Goal: Task Accomplishment & Management: Use online tool/utility

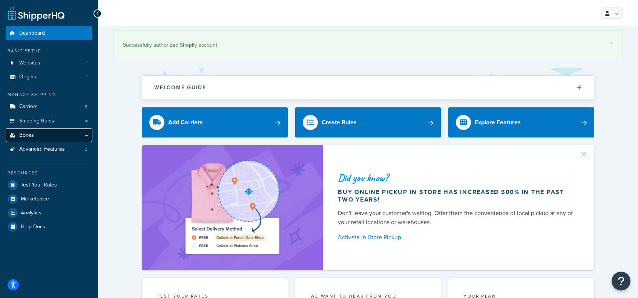
click at [84, 135] on link "Boxes" at bounding box center [49, 136] width 87 height 14
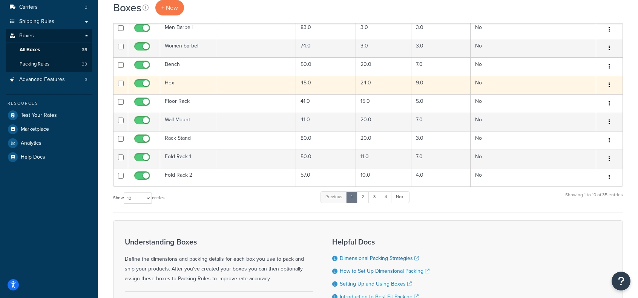
scroll to position [75, 0]
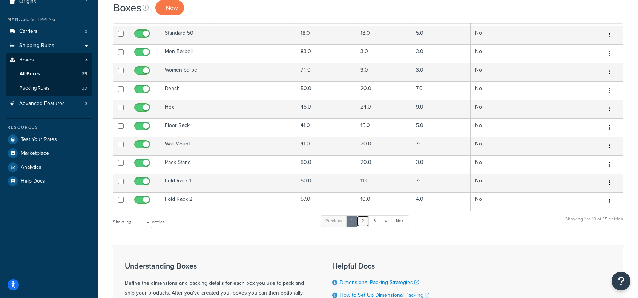
click at [366, 220] on link "2" at bounding box center [363, 221] width 12 height 11
click at [372, 222] on link "3" at bounding box center [373, 221] width 12 height 11
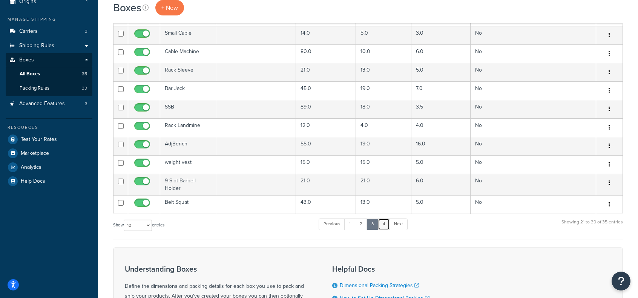
click at [380, 222] on link "4" at bounding box center [384, 224] width 12 height 11
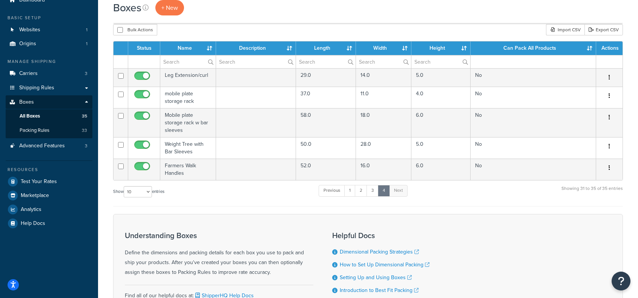
scroll to position [0, 0]
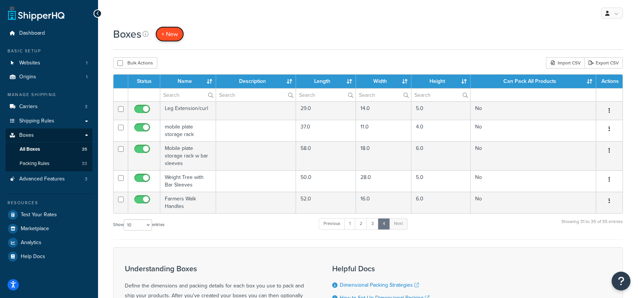
click at [179, 36] on link "+ New" at bounding box center [169, 33] width 29 height 15
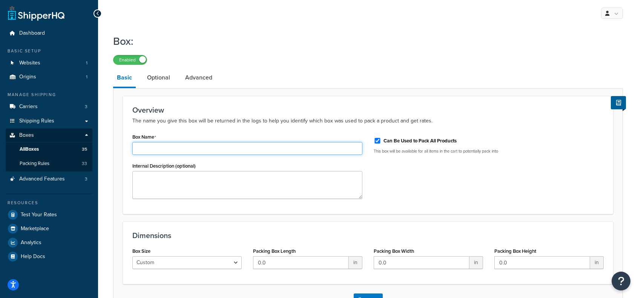
click at [181, 145] on input "Box Name" at bounding box center [247, 148] width 230 height 13
type input "Cable Crossover 1"
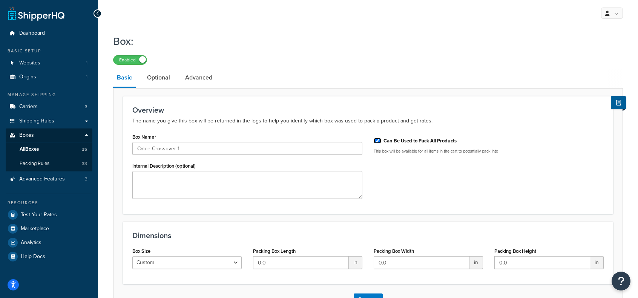
click at [380, 140] on input "Can Be Used to Pack All Products" at bounding box center [378, 141] width 8 height 6
checkbox input "false"
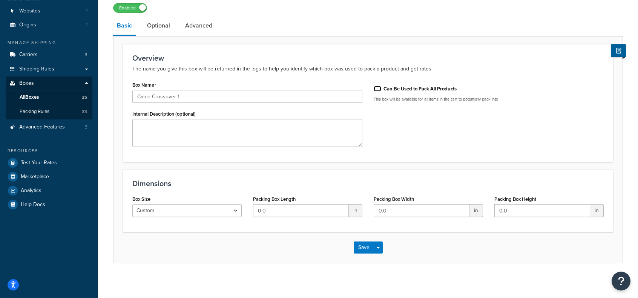
scroll to position [55, 0]
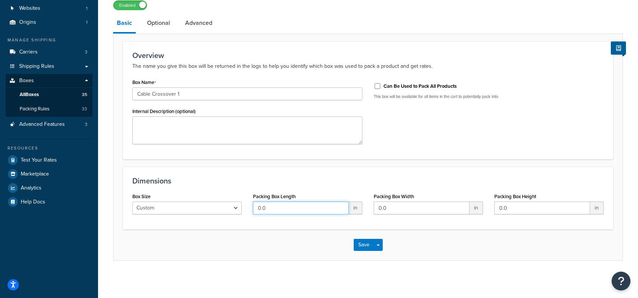
click at [294, 204] on input "0.0" at bounding box center [301, 208] width 96 height 13
click at [289, 208] on input "0.0" at bounding box center [301, 208] width 96 height 13
type input "78"
click at [412, 205] on input "0.0" at bounding box center [422, 208] width 96 height 13
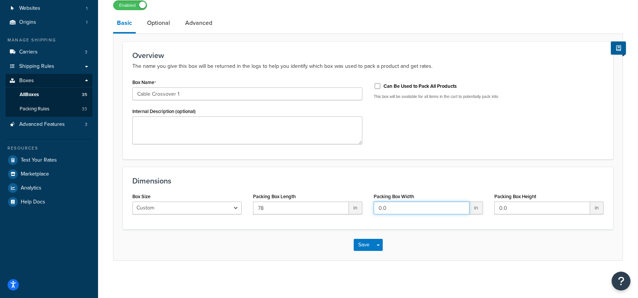
click at [412, 205] on input "0.0" at bounding box center [422, 208] width 96 height 13
type input "12"
click at [533, 209] on input "0.0" at bounding box center [542, 208] width 96 height 13
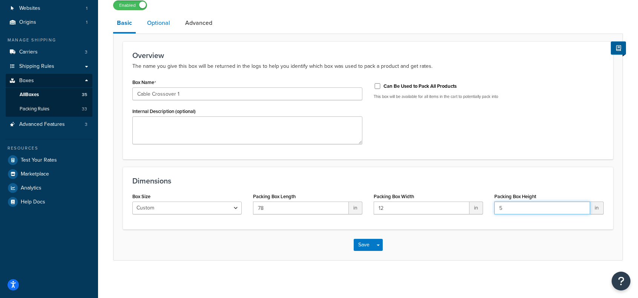
type input "5"
click at [155, 25] on link "Optional" at bounding box center [158, 23] width 31 height 18
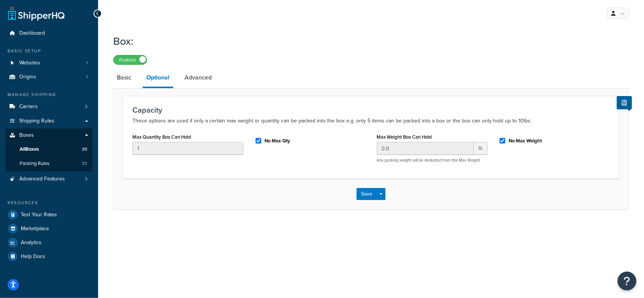
click at [330, 146] on div "No Max Qty" at bounding box center [310, 142] width 122 height 20
click at [503, 139] on input "No Max Weight" at bounding box center [502, 141] width 8 height 6
checkbox input "false"
click at [418, 147] on input "0.0" at bounding box center [425, 148] width 97 height 13
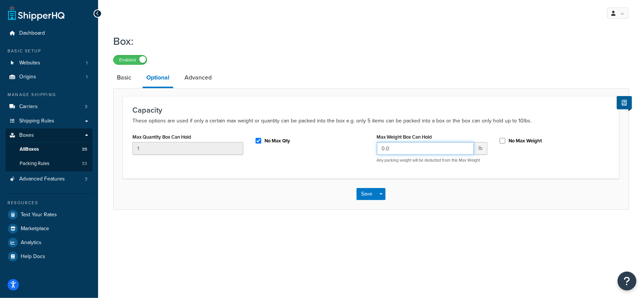
click at [418, 147] on input "0.0" at bounding box center [425, 148] width 97 height 13
click at [596, 131] on div "Capacity These options are used if only a certain max weight or quantity can be…" at bounding box center [371, 137] width 496 height 82
click at [424, 152] on input "Max Weight Box Can Hold" at bounding box center [425, 148] width 97 height 13
type input "55"
click at [207, 81] on link "Advanced" at bounding box center [198, 78] width 35 height 18
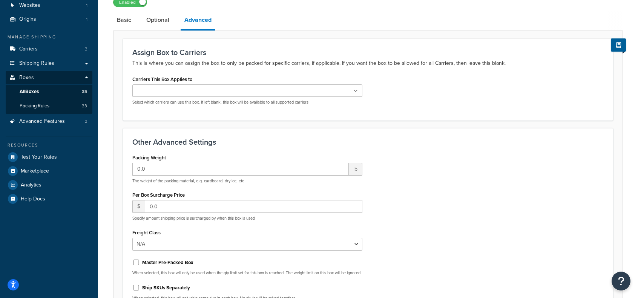
scroll to position [75, 0]
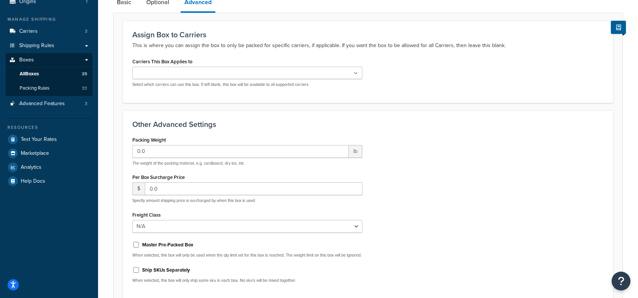
drag, startPoint x: 188, startPoint y: 73, endPoint x: 190, endPoint y: 77, distance: 4.2
click at [188, 73] on input "Carriers This Box Applies to" at bounding box center [168, 73] width 67 height 8
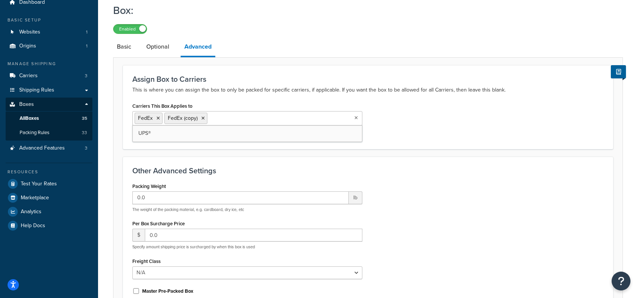
scroll to position [0, 0]
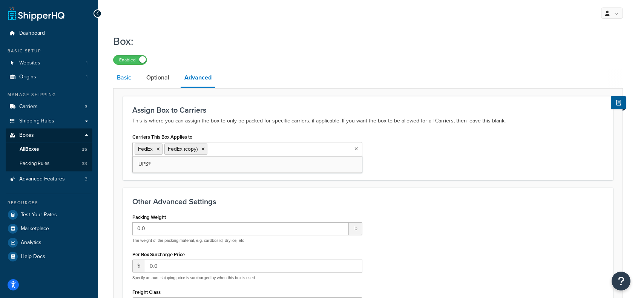
click at [132, 79] on link "Basic" at bounding box center [124, 78] width 22 height 18
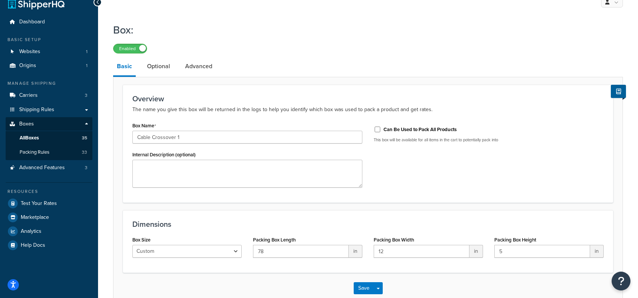
scroll to position [55, 0]
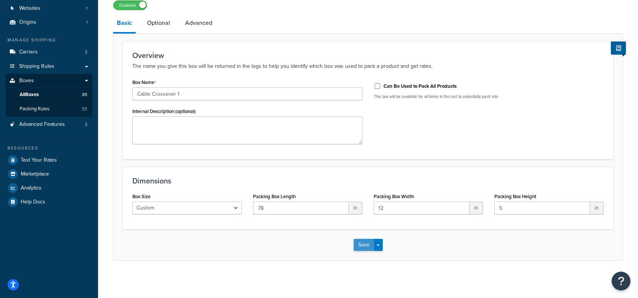
click at [363, 245] on button "Save" at bounding box center [364, 245] width 20 height 12
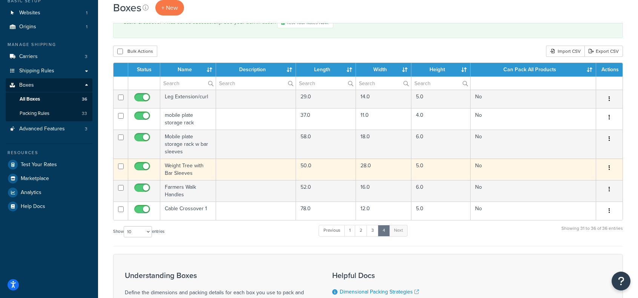
scroll to position [75, 0]
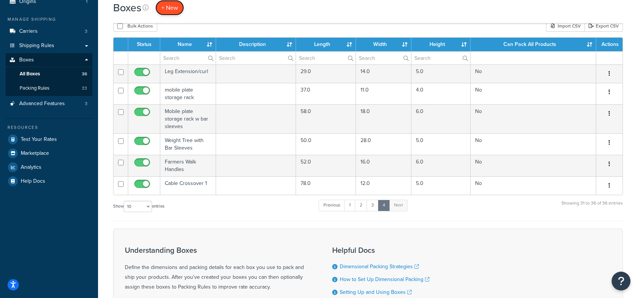
click at [172, 5] on span "+ New" at bounding box center [169, 7] width 17 height 9
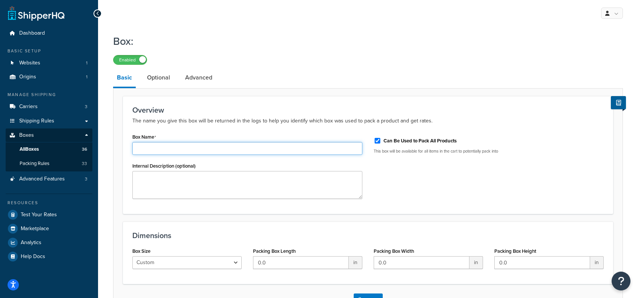
click at [214, 153] on input "Box Name" at bounding box center [247, 148] width 230 height 13
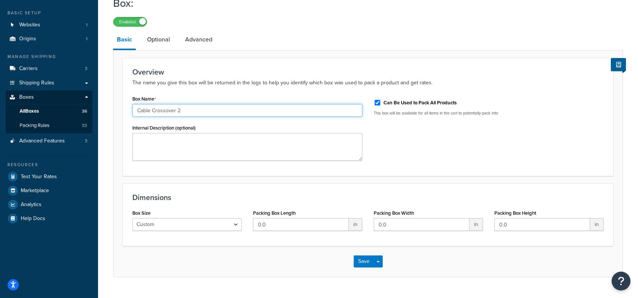
scroll to position [55, 0]
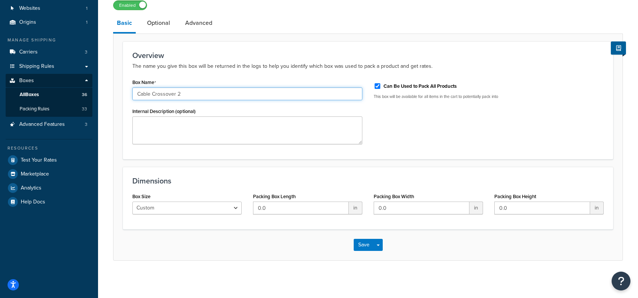
type input "Cable Crossover 2"
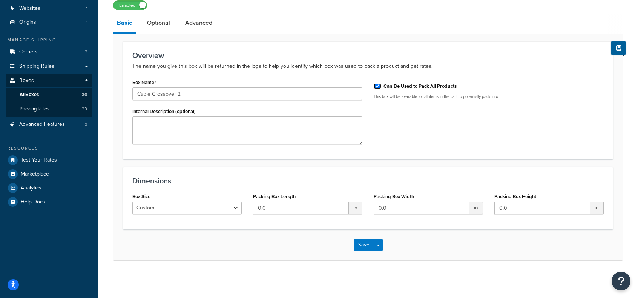
click at [377, 89] on input "Can Be Used to Pack All Products" at bounding box center [378, 86] width 8 height 6
checkbox input "false"
click at [289, 212] on input "0.0" at bounding box center [301, 208] width 96 height 13
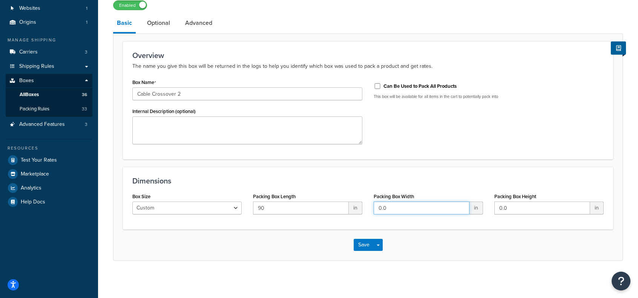
click at [394, 205] on input "0.0" at bounding box center [422, 208] width 96 height 13
click at [393, 205] on input "0.0" at bounding box center [422, 208] width 96 height 13
click at [392, 205] on input "0.0" at bounding box center [422, 208] width 96 height 13
click at [304, 208] on input "90" at bounding box center [301, 208] width 96 height 13
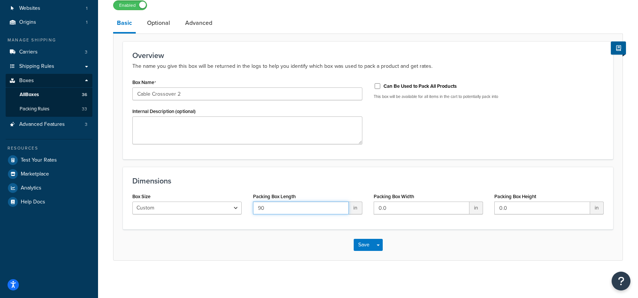
click at [304, 208] on input "90" at bounding box center [301, 208] width 96 height 13
type input "63"
click at [399, 210] on input "0.0" at bounding box center [422, 208] width 96 height 13
type input "14"
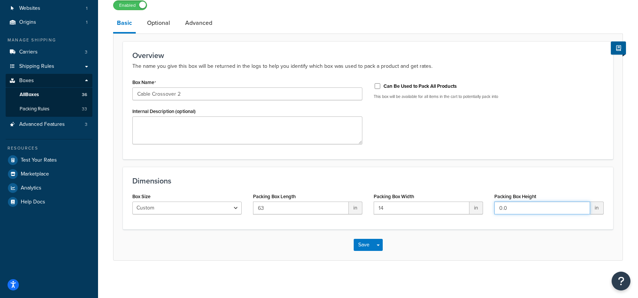
click at [517, 210] on input "0.0" at bounding box center [542, 208] width 96 height 13
type input "6"
click at [154, 24] on link "Optional" at bounding box center [158, 23] width 31 height 18
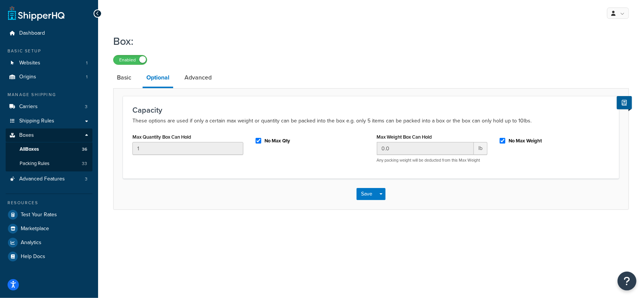
click at [507, 143] on div "No Max Weight" at bounding box center [553, 140] width 111 height 11
drag, startPoint x: 502, startPoint y: 140, endPoint x: 485, endPoint y: 149, distance: 19.6
click at [502, 140] on input "No Max Weight" at bounding box center [502, 141] width 8 height 6
checkbox input "false"
click at [578, 122] on p "These options are used if only a certain max weight or quantity can be packed i…" at bounding box center [370, 120] width 477 height 9
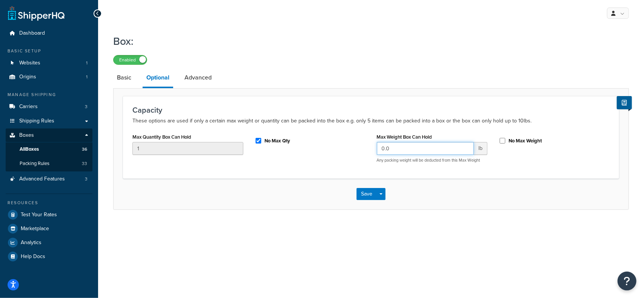
click at [441, 144] on input "0.0" at bounding box center [425, 148] width 97 height 13
type input "61"
click at [195, 77] on link "Advanced" at bounding box center [198, 78] width 35 height 18
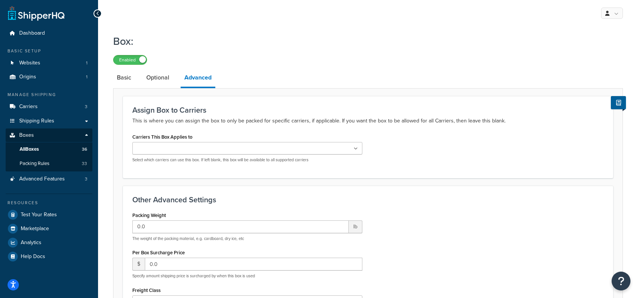
click at [186, 149] on input "Carriers This Box Applies to" at bounding box center [168, 149] width 67 height 8
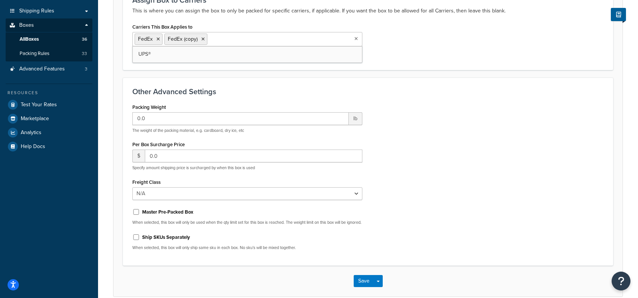
scroll to position [113, 0]
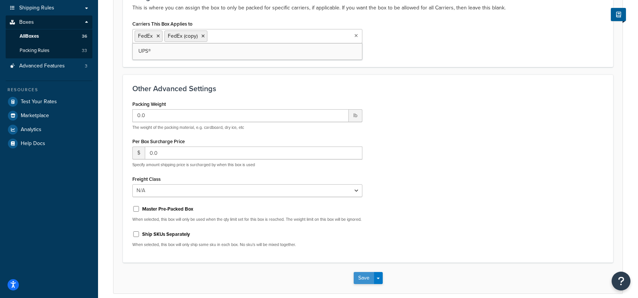
click at [363, 284] on button "Save" at bounding box center [364, 278] width 20 height 12
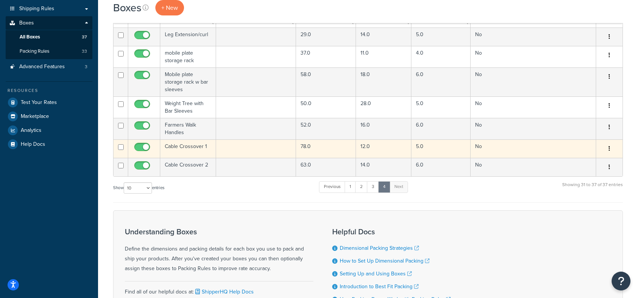
scroll to position [113, 0]
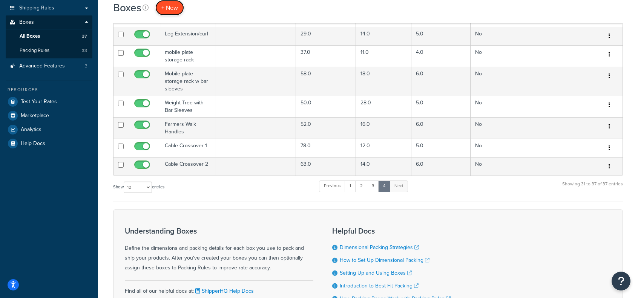
click at [167, 9] on span "+ New" at bounding box center [169, 7] width 17 height 9
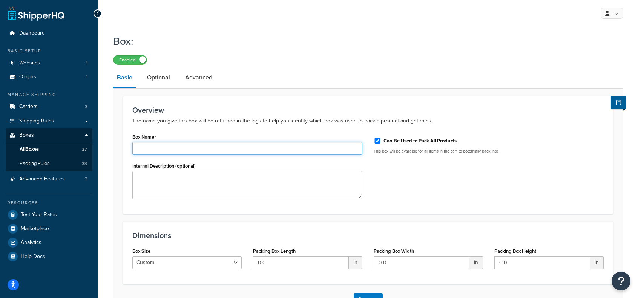
click at [271, 153] on input "Box Name" at bounding box center [247, 148] width 230 height 13
type input "c"
type input "Cable Crossover 3"
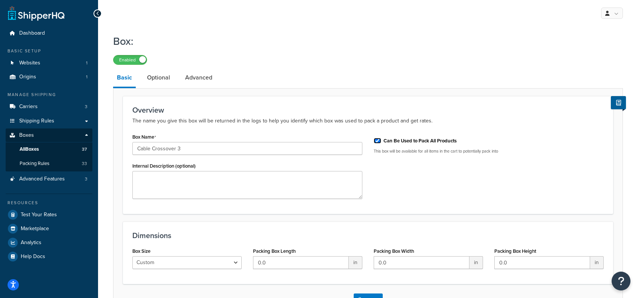
click at [376, 142] on input "Can Be Used to Pack All Products" at bounding box center [378, 141] width 8 height 6
checkbox input "false"
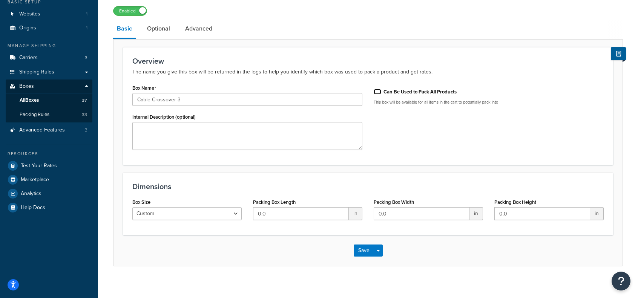
scroll to position [55, 0]
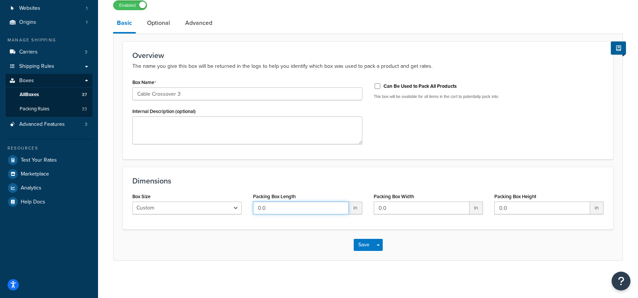
click at [275, 205] on input "0.0" at bounding box center [301, 208] width 96 height 13
type input "43"
click at [393, 208] on input "0.0" at bounding box center [422, 208] width 96 height 13
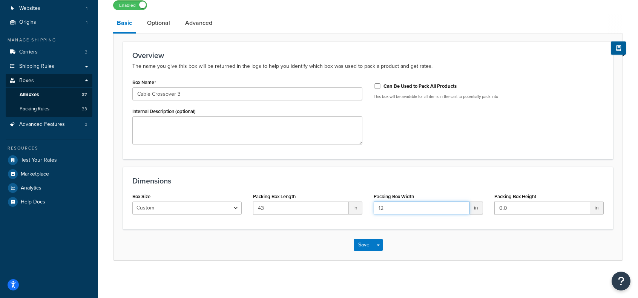
type input "12"
click at [514, 209] on input "0.0" at bounding box center [542, 208] width 96 height 13
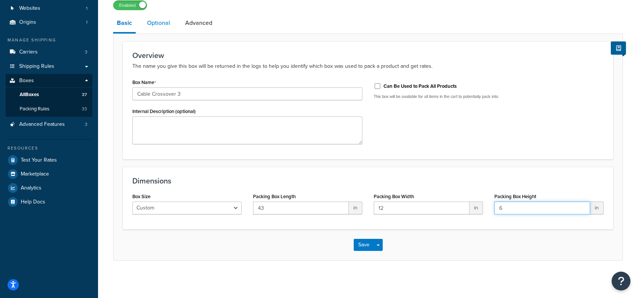
type input "6"
click at [158, 20] on link "Optional" at bounding box center [158, 23] width 31 height 18
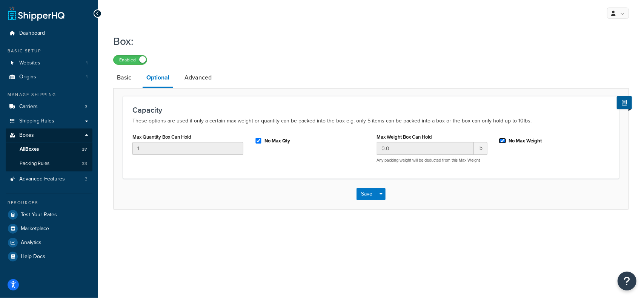
click at [502, 140] on input "No Max Weight" at bounding box center [502, 141] width 8 height 6
checkbox input "false"
click at [436, 151] on input "0.0" at bounding box center [425, 148] width 97 height 13
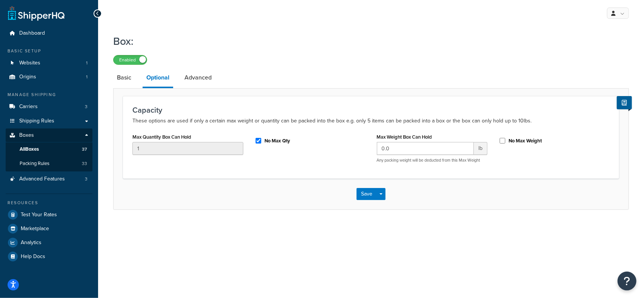
drag, startPoint x: 606, startPoint y: 129, endPoint x: 589, endPoint y: 132, distance: 17.6
click at [606, 129] on div "Capacity These options are used if only a certain max weight or quantity can be…" at bounding box center [371, 137] width 496 height 82
click at [435, 151] on input "0.0" at bounding box center [425, 148] width 97 height 13
type input "40"
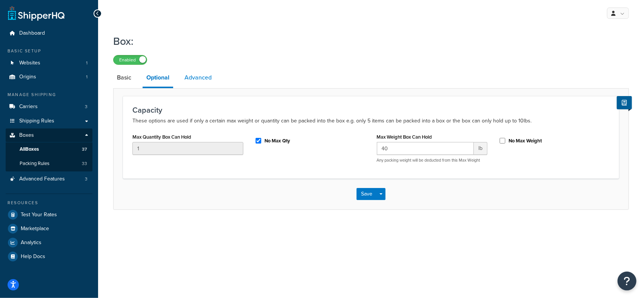
click at [202, 80] on link "Advanced" at bounding box center [198, 78] width 35 height 18
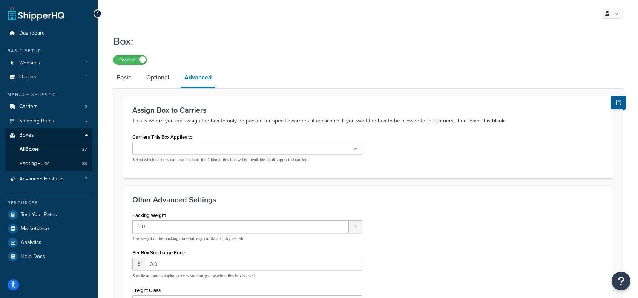
click at [182, 154] on ul at bounding box center [247, 148] width 230 height 12
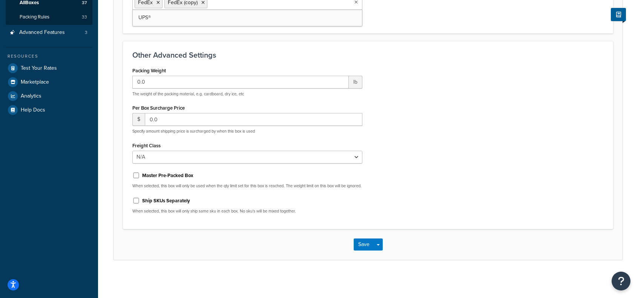
scroll to position [152, 0]
click at [357, 250] on button "Save" at bounding box center [364, 245] width 20 height 12
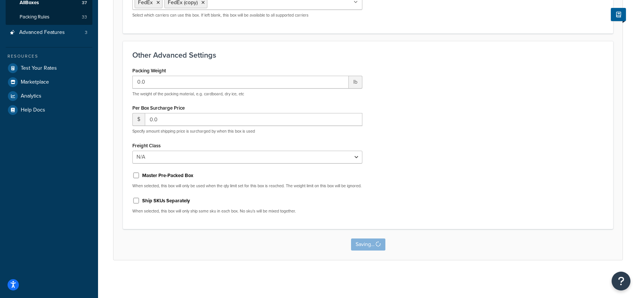
scroll to position [0, 0]
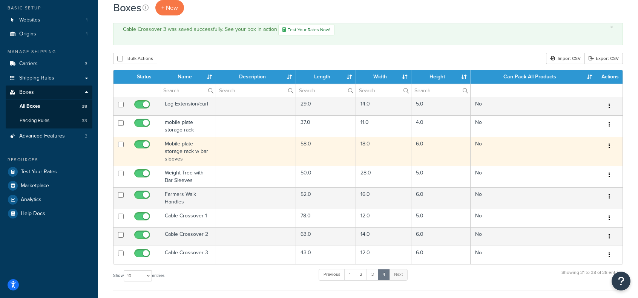
scroll to position [75, 0]
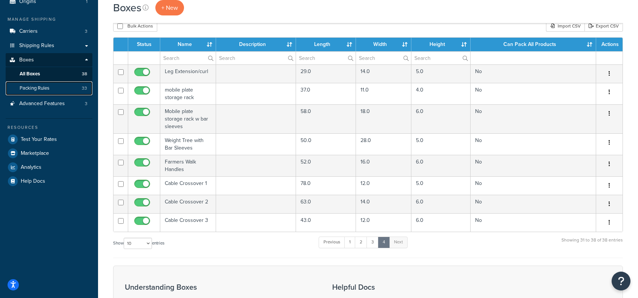
click at [38, 90] on span "Packing Rules" at bounding box center [35, 88] width 30 height 6
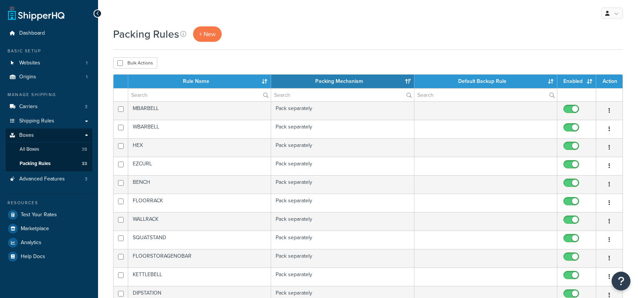
select select "15"
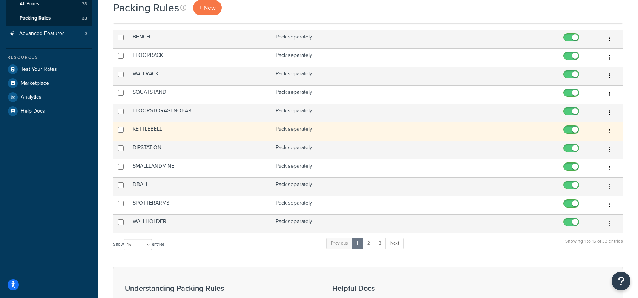
scroll to position [151, 0]
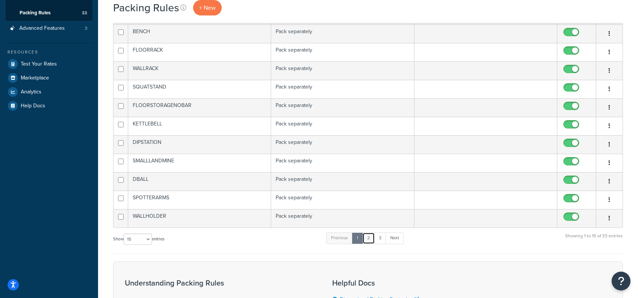
click at [369, 233] on link "2" at bounding box center [368, 238] width 12 height 11
click at [380, 235] on link "3" at bounding box center [378, 238] width 12 height 11
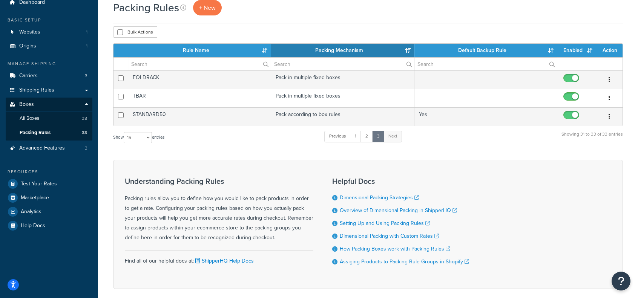
scroll to position [27, 0]
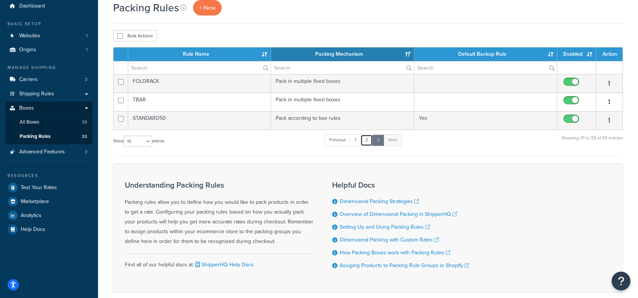
click at [366, 138] on link "2" at bounding box center [366, 140] width 12 height 11
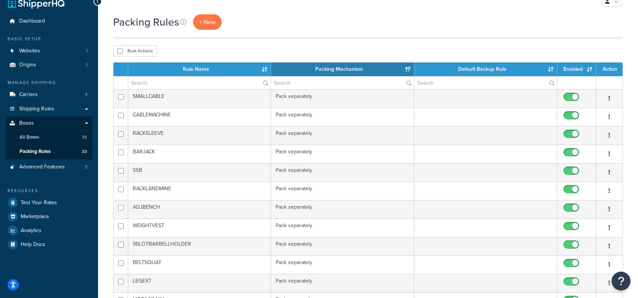
scroll to position [0, 0]
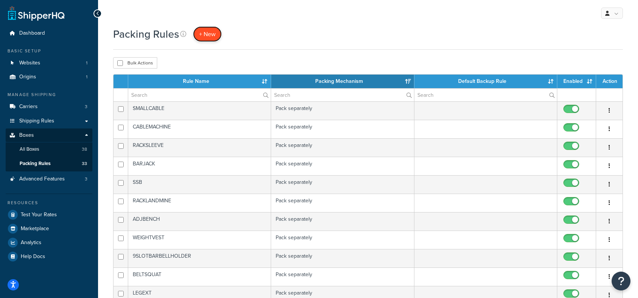
click at [211, 38] on span "+ New" at bounding box center [207, 34] width 17 height 9
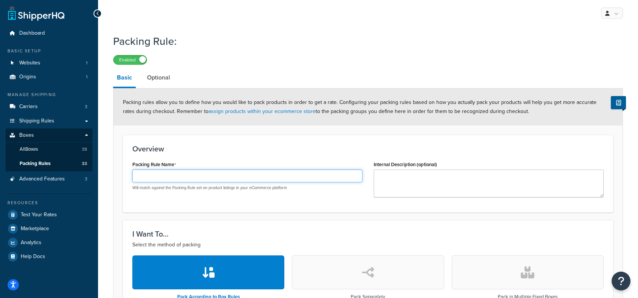
click at [204, 178] on input "Packing Rule Name" at bounding box center [247, 176] width 230 height 13
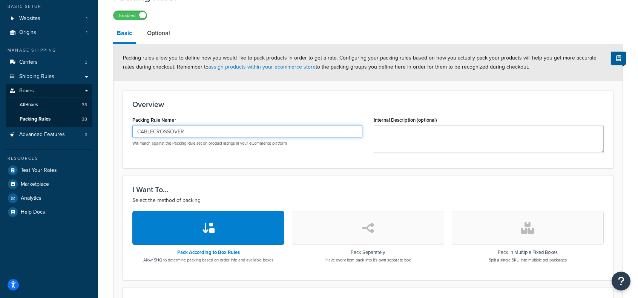
scroll to position [75, 0]
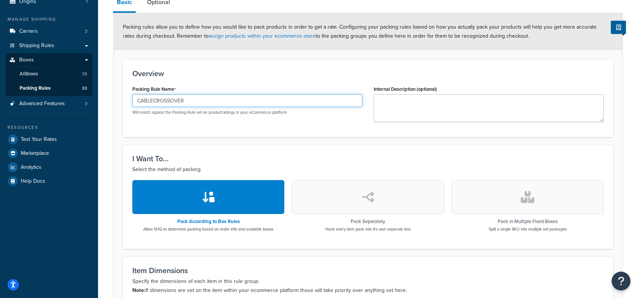
type input "CABLECROSSOVER"
click at [377, 201] on button "button" at bounding box center [368, 197] width 152 height 34
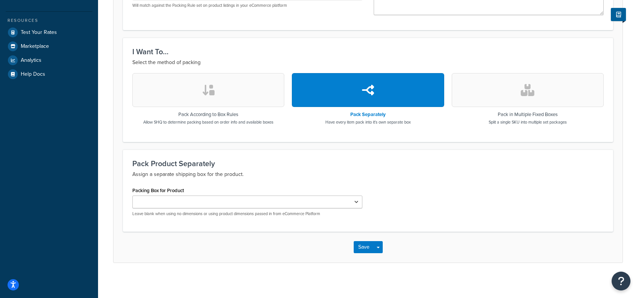
scroll to position [184, 0]
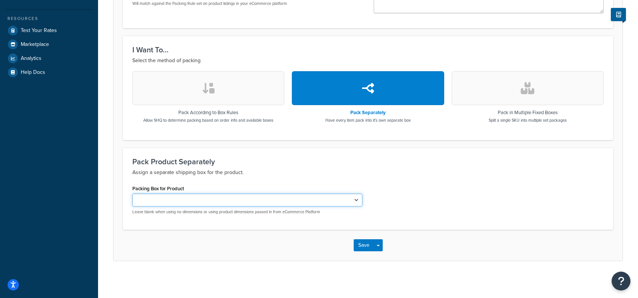
click at [225, 195] on select "Standard 50 Men Barbell Women barbell Bench Hex Floor Rack Wall Mount Rack Stan…" at bounding box center [247, 200] width 230 height 13
select select "740319"
click at [132, 194] on select "Standard 50 Men Barbell Women barbell Bench Hex Floor Rack Wall Mount Rack Stan…" at bounding box center [247, 200] width 230 height 13
click at [519, 89] on button "button" at bounding box center [528, 88] width 152 height 34
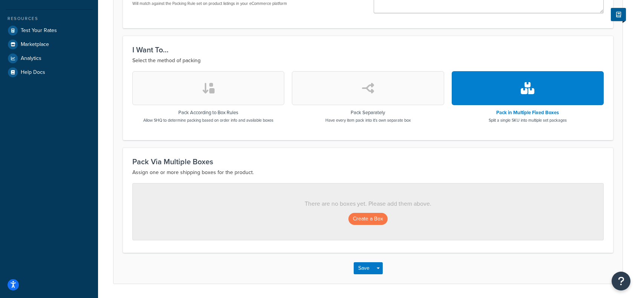
click at [359, 83] on button "button" at bounding box center [368, 88] width 152 height 34
select select "740319"
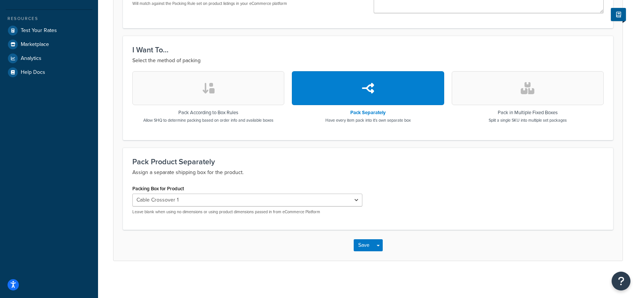
click at [215, 97] on button "button" at bounding box center [208, 88] width 152 height 34
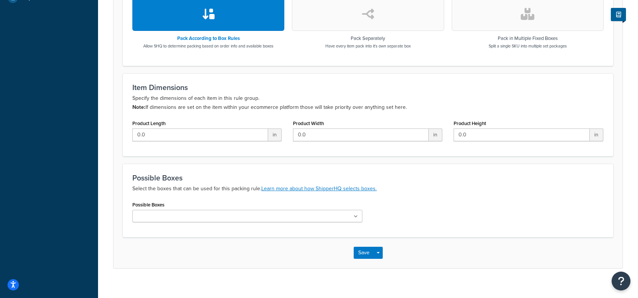
scroll to position [265, 0]
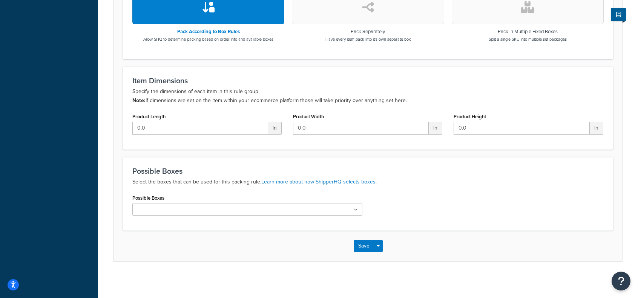
click at [330, 215] on div "Possible Boxes Standard 50 Men Barbell Women barbell Bench Hex Floor Rack Wall …" at bounding box center [247, 207] width 241 height 29
click at [325, 210] on ul at bounding box center [247, 209] width 230 height 12
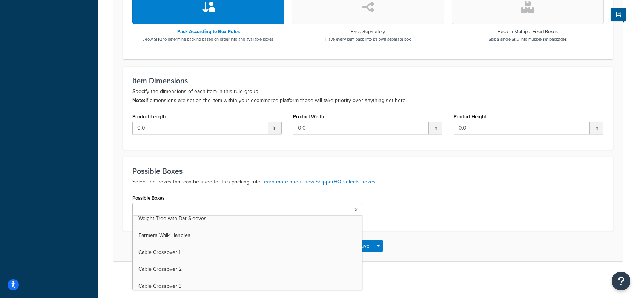
click at [323, 158] on div "Possible Boxes Select the boxes that can be used for this packing rule. Learn m…" at bounding box center [368, 194] width 490 height 74
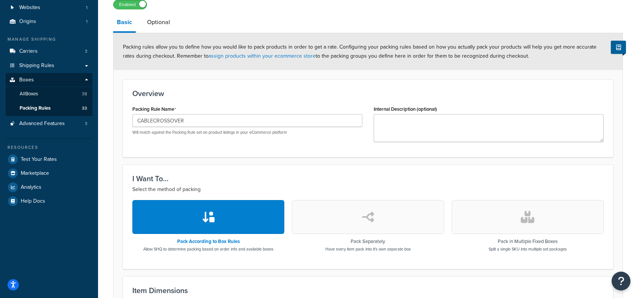
scroll to position [226, 0]
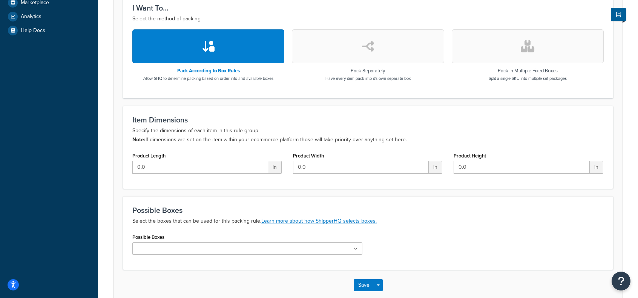
click at [379, 45] on button "button" at bounding box center [368, 46] width 152 height 34
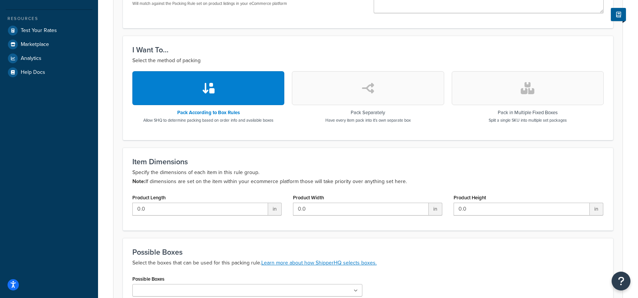
select select "740319"
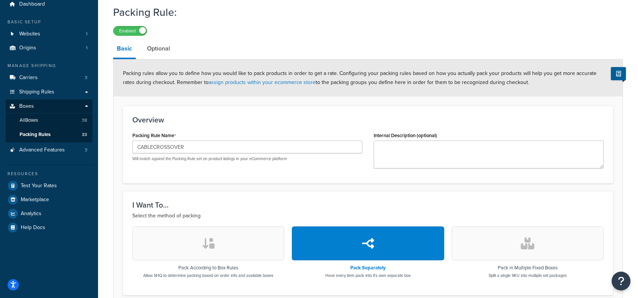
scroll to position [0, 0]
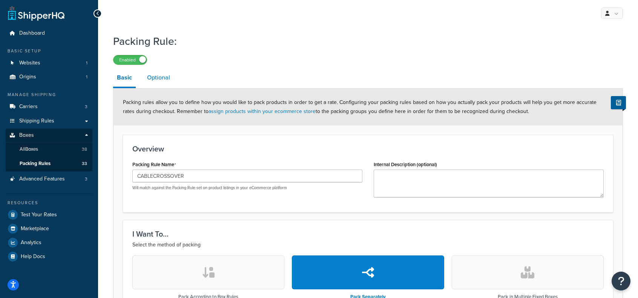
click at [149, 76] on link "Optional" at bounding box center [158, 78] width 31 height 18
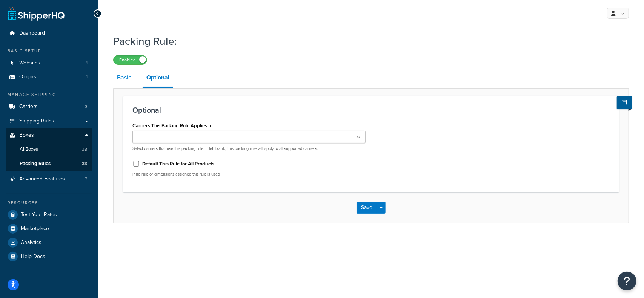
click at [131, 77] on link "Basic" at bounding box center [124, 78] width 22 height 18
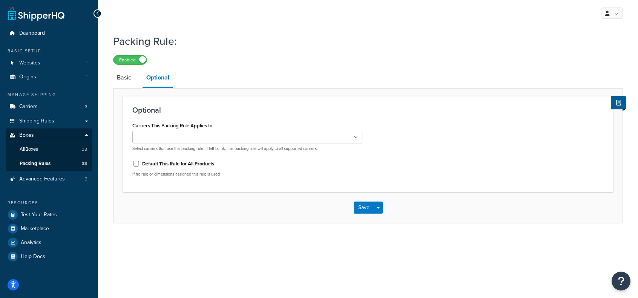
select select "740319"
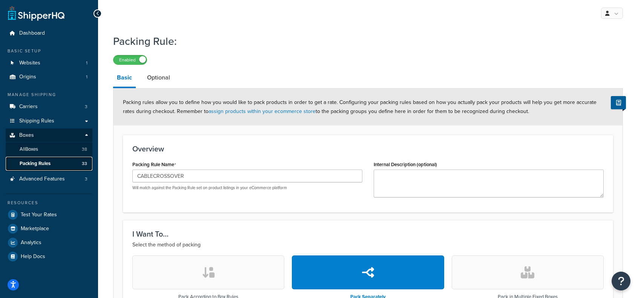
click at [36, 161] on span "Packing Rules" at bounding box center [35, 164] width 31 height 6
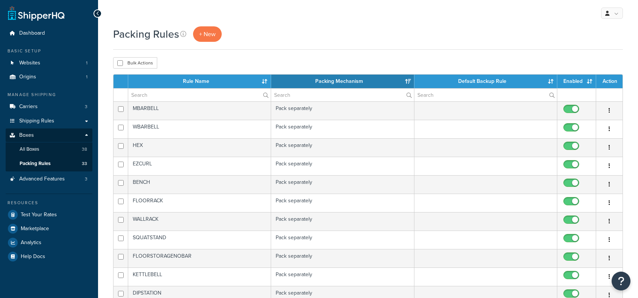
select select "15"
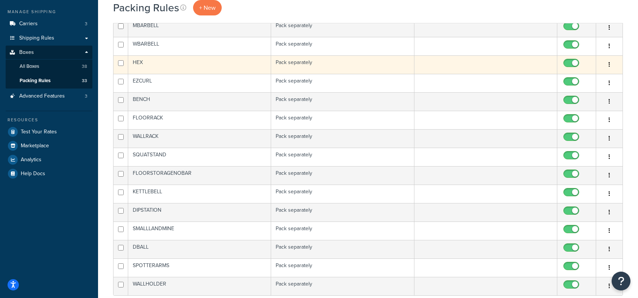
scroll to position [113, 0]
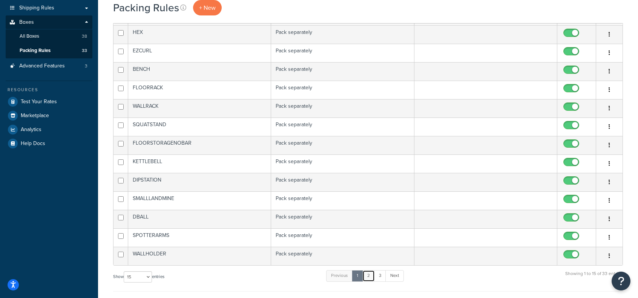
click at [367, 276] on link "2" at bounding box center [368, 275] width 12 height 11
click at [383, 276] on link "3" at bounding box center [378, 275] width 12 height 11
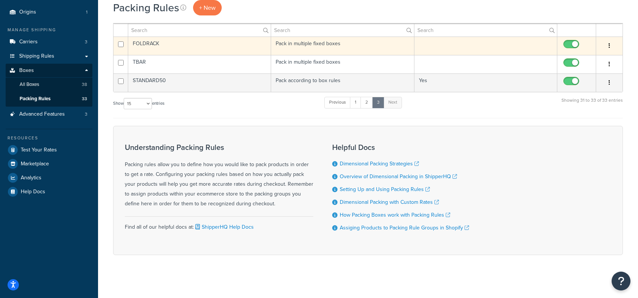
click at [149, 44] on td "FOLDRACK" at bounding box center [199, 46] width 143 height 18
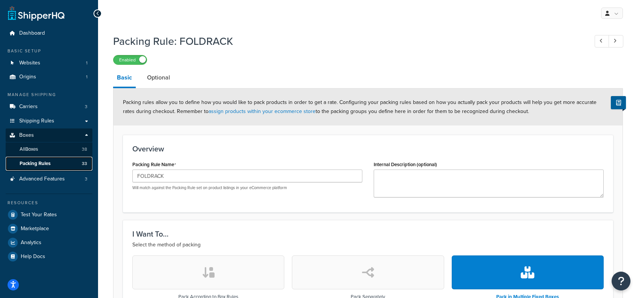
click at [40, 159] on link "Packing Rules 33" at bounding box center [49, 164] width 87 height 14
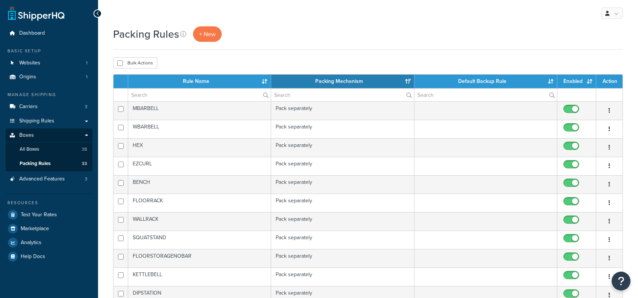
select select "15"
click at [204, 30] on span "+ New" at bounding box center [207, 34] width 17 height 9
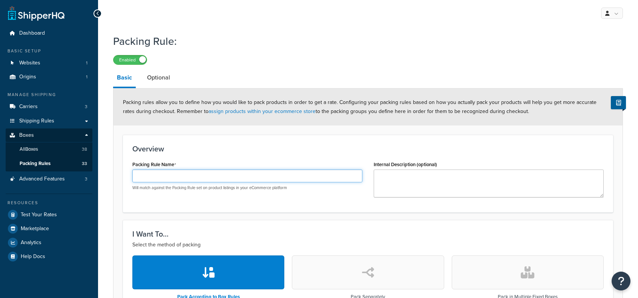
click at [173, 173] on input "Packing Rule Name" at bounding box center [247, 176] width 230 height 13
type input "CABLECROSSOVER"
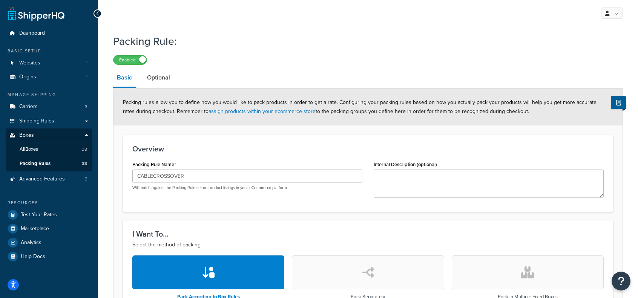
click at [281, 147] on h3 "Overview" at bounding box center [367, 149] width 471 height 8
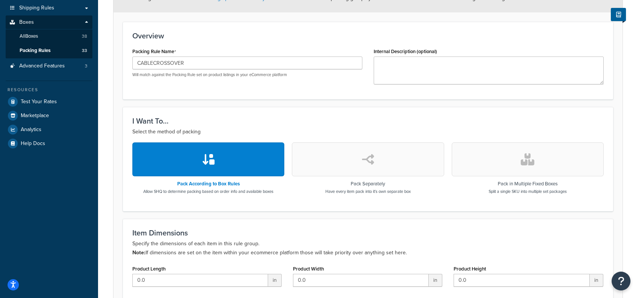
click at [533, 161] on icon "button" at bounding box center [528, 159] width 14 height 12
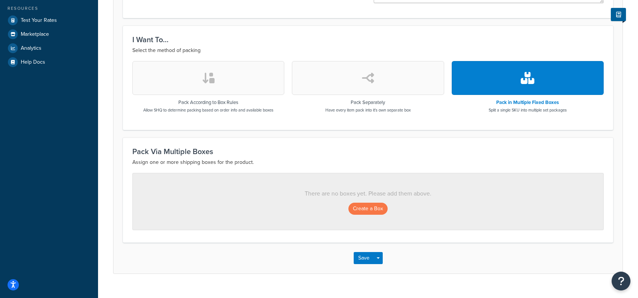
scroll to position [207, 0]
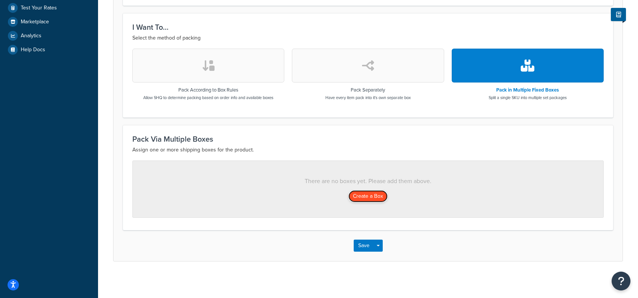
click at [368, 197] on button "Create a Box" at bounding box center [367, 196] width 39 height 12
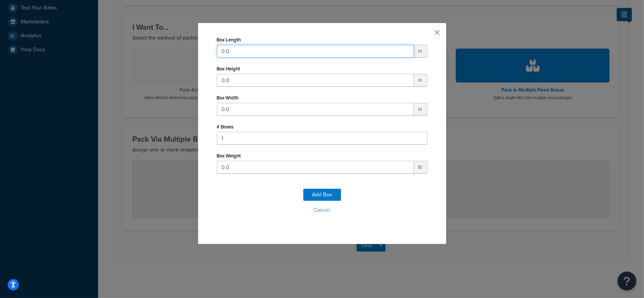
click at [261, 52] on input "0.0" at bounding box center [315, 51] width 197 height 13
type input "78"
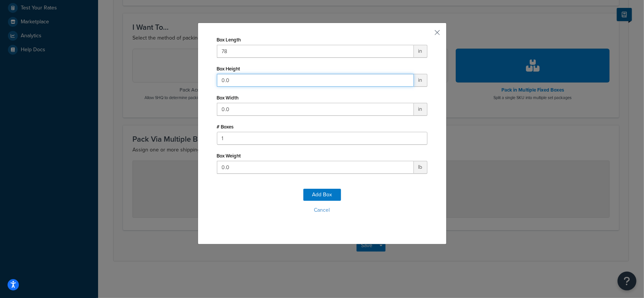
click at [257, 80] on input "0.0" at bounding box center [315, 80] width 197 height 13
type input "12"
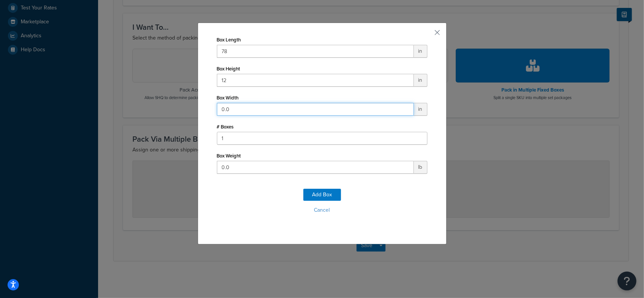
click at [264, 107] on input "0.0" at bounding box center [315, 109] width 197 height 13
type input "5"
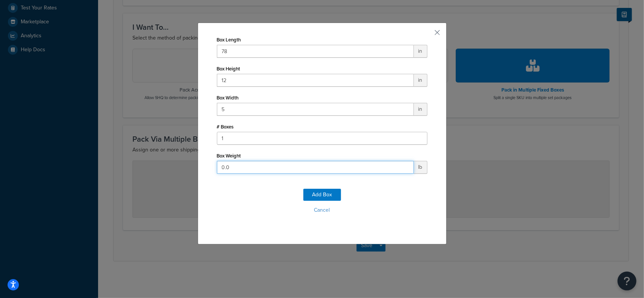
click at [256, 167] on input "0.0" at bounding box center [315, 167] width 197 height 13
type input "55"
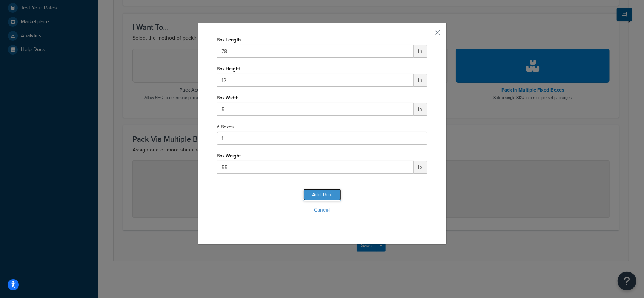
click at [323, 192] on button "Add Box" at bounding box center [322, 195] width 38 height 12
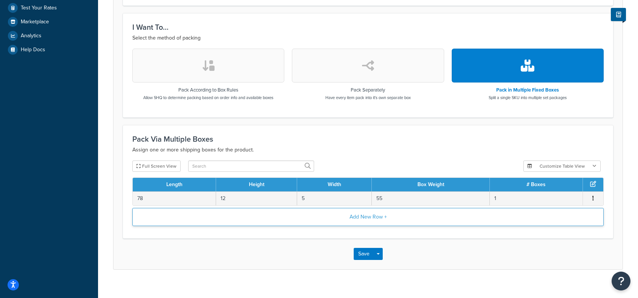
click at [368, 218] on button "Add New Row +" at bounding box center [367, 217] width 471 height 18
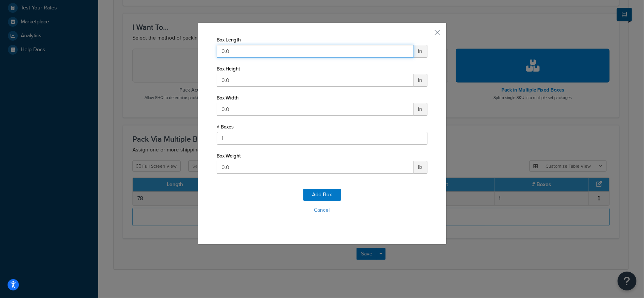
click at [261, 50] on input "0.0" at bounding box center [315, 51] width 197 height 13
type input "63"
click at [262, 73] on div "Box Height 0.0 in" at bounding box center [322, 74] width 210 height 23
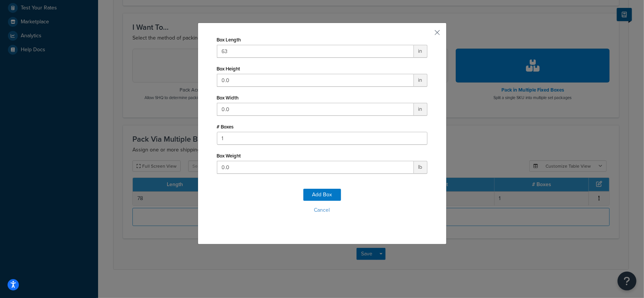
click at [262, 73] on div "Box Height 0.0 in" at bounding box center [322, 74] width 210 height 23
click at [260, 76] on input "0.0" at bounding box center [315, 80] width 197 height 13
type input "0.014"
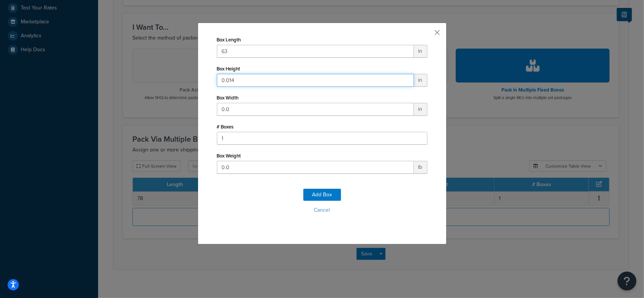
click at [259, 78] on input "0.014" at bounding box center [315, 80] width 197 height 13
type input "6"
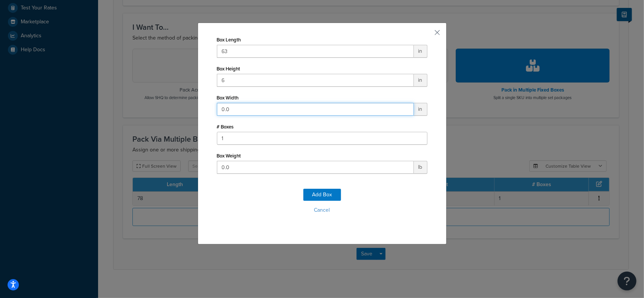
click at [232, 109] on input "0.0" at bounding box center [315, 109] width 197 height 13
click at [240, 113] on input "0.014" at bounding box center [315, 109] width 197 height 13
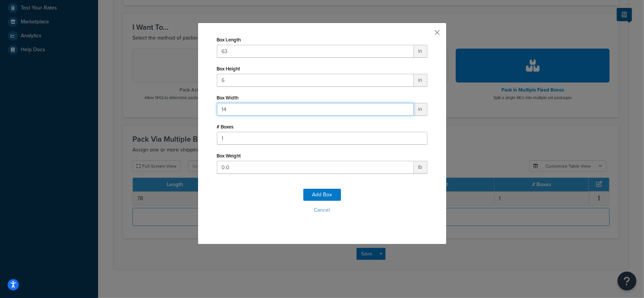
type input "14"
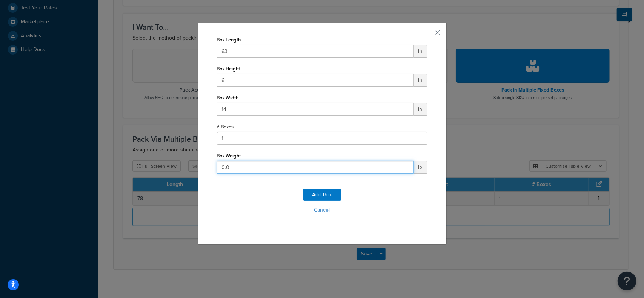
click at [239, 170] on input "0.0" at bounding box center [315, 167] width 197 height 13
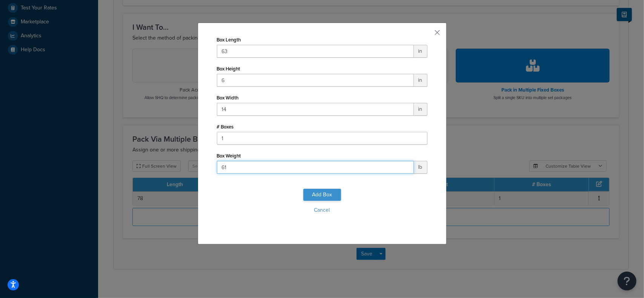
type input "61"
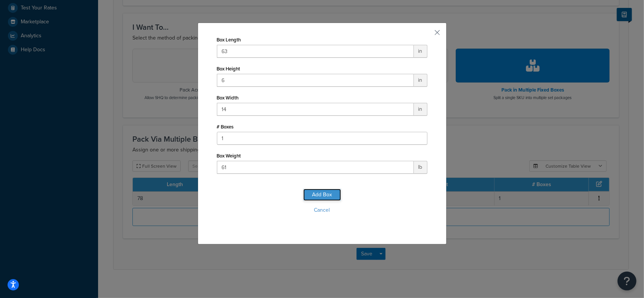
click at [313, 194] on button "Add Box" at bounding box center [322, 195] width 38 height 12
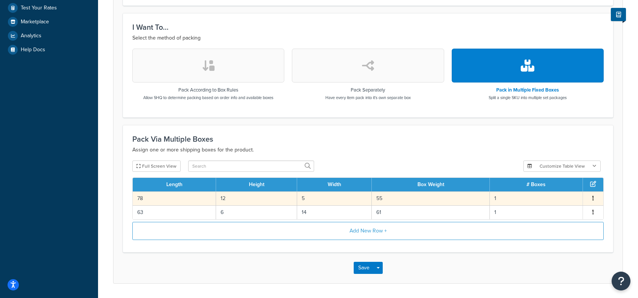
click at [593, 196] on icon "button" at bounding box center [593, 198] width 2 height 5
click at [558, 190] on div "Edit" at bounding box center [555, 189] width 54 height 15
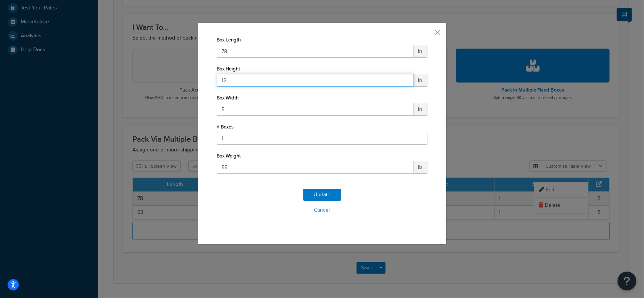
click at [240, 80] on input "12" at bounding box center [315, 80] width 197 height 13
type input "5"
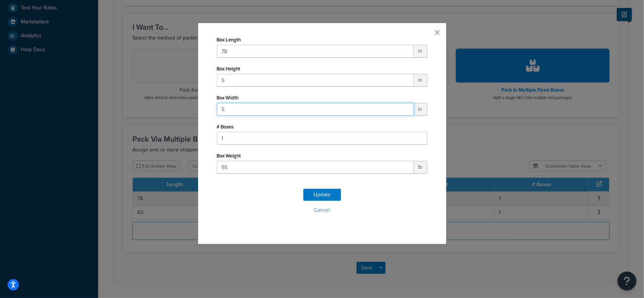
click at [241, 111] on input "5" at bounding box center [315, 109] width 197 height 13
click at [241, 111] on input "512" at bounding box center [315, 109] width 197 height 13
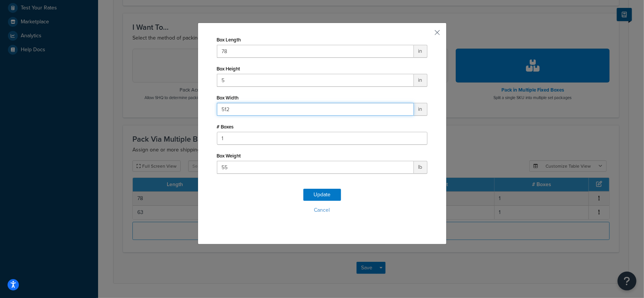
click at [241, 111] on input "512" at bounding box center [315, 109] width 197 height 13
type input "12"
click at [319, 192] on button "Update" at bounding box center [322, 195] width 38 height 12
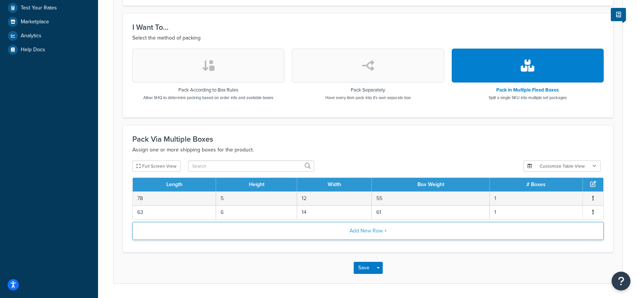
click at [358, 227] on button "Add New Row +" at bounding box center [367, 231] width 471 height 18
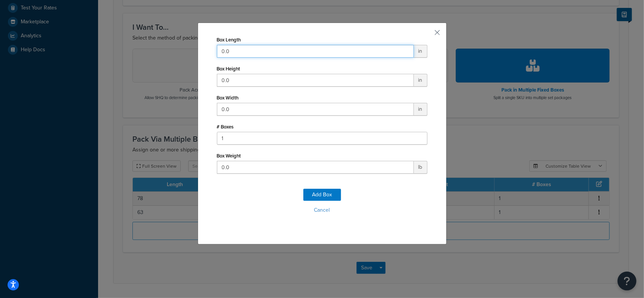
click at [245, 54] on input "0.0" at bounding box center [315, 51] width 197 height 13
type input "43"
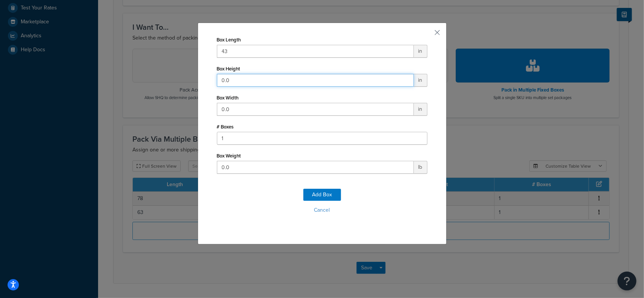
click at [251, 80] on input "0.0" at bounding box center [315, 80] width 197 height 13
type input "6"
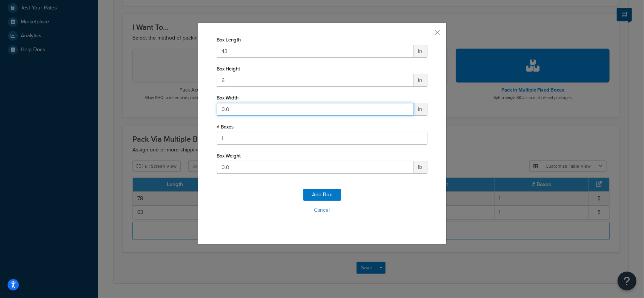
click at [236, 107] on input "0.0" at bounding box center [315, 109] width 197 height 13
click at [236, 107] on input "0.01" at bounding box center [315, 109] width 197 height 13
click at [235, 107] on input "0.01" at bounding box center [315, 109] width 197 height 13
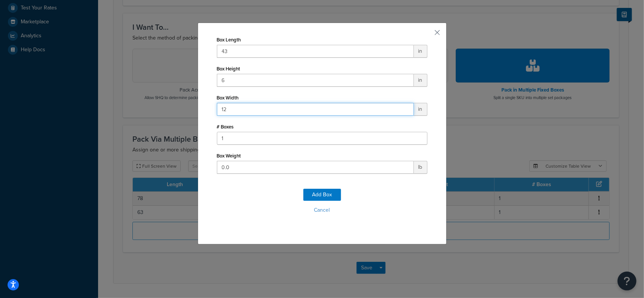
type input "12"
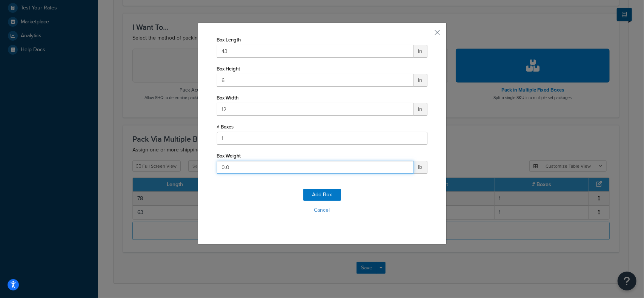
click at [248, 170] on input "0.0" at bounding box center [315, 167] width 197 height 13
type input "40"
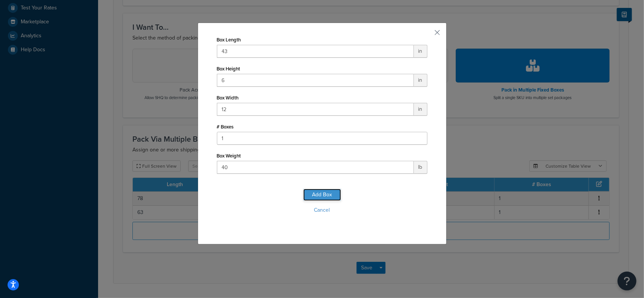
click at [318, 197] on button "Add Box" at bounding box center [322, 195] width 38 height 12
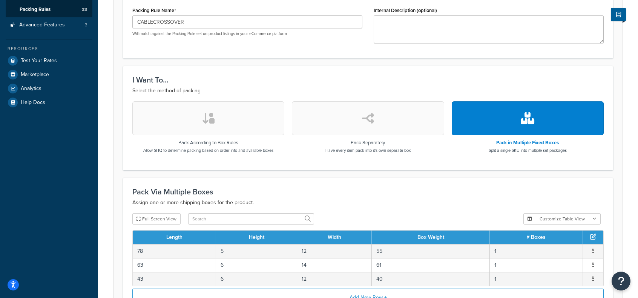
scroll to position [56, 0]
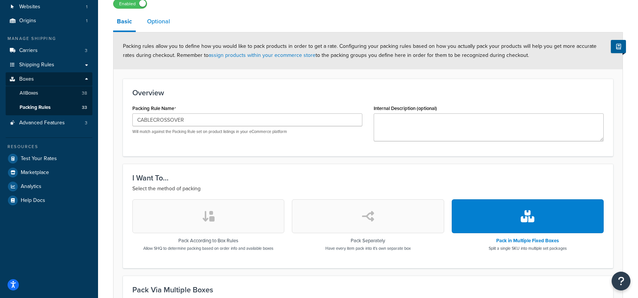
click at [163, 20] on link "Optional" at bounding box center [158, 21] width 31 height 18
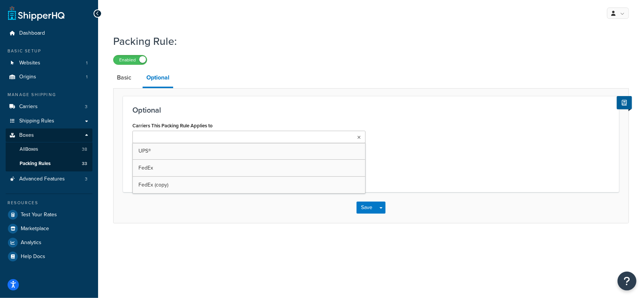
click at [185, 138] on input "Carriers This Packing Rule Applies to" at bounding box center [168, 137] width 67 height 8
click at [256, 115] on div "Optional Carriers This Packing Rule Applies to FedEx FedEx (copy) UPS® Select c…" at bounding box center [371, 145] width 496 height 98
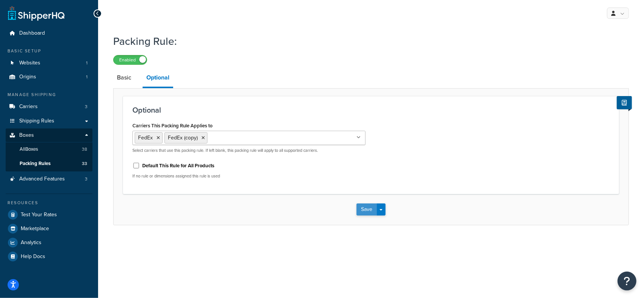
click at [370, 209] on button "Save" at bounding box center [366, 210] width 20 height 12
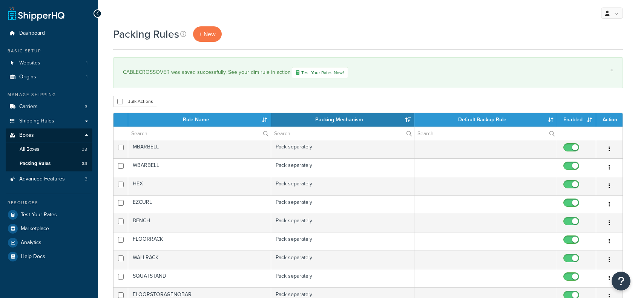
select select "15"
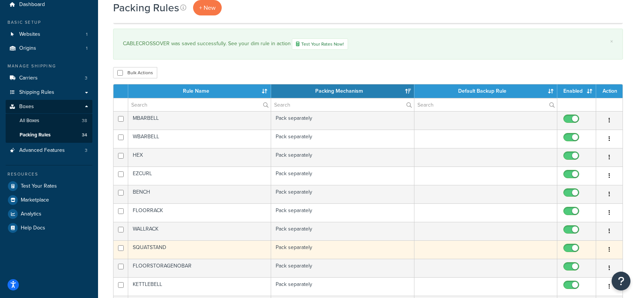
scroll to position [151, 0]
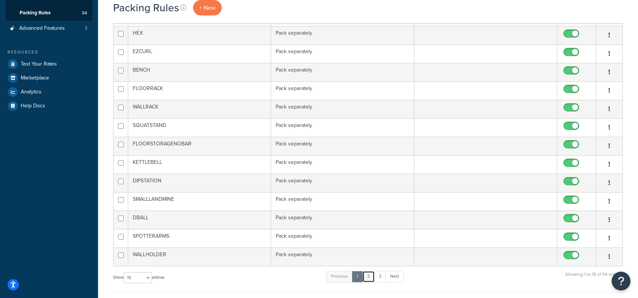
click at [369, 271] on link "2" at bounding box center [368, 276] width 12 height 11
click at [378, 275] on link "3" at bounding box center [378, 276] width 12 height 11
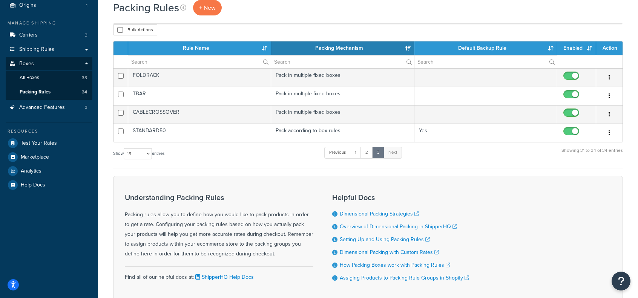
scroll to position [46, 0]
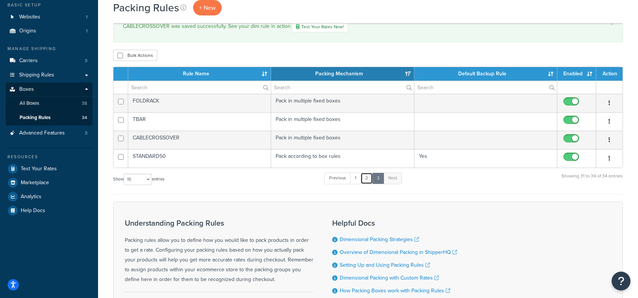
click at [369, 176] on link "2" at bounding box center [366, 178] width 12 height 11
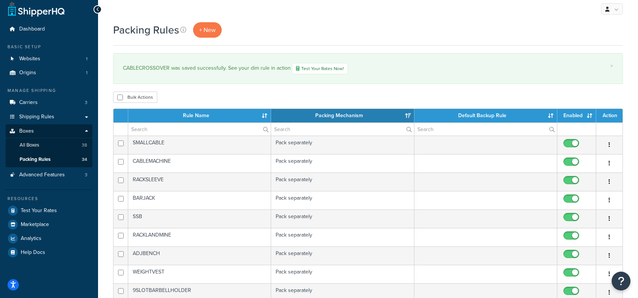
scroll to position [0, 0]
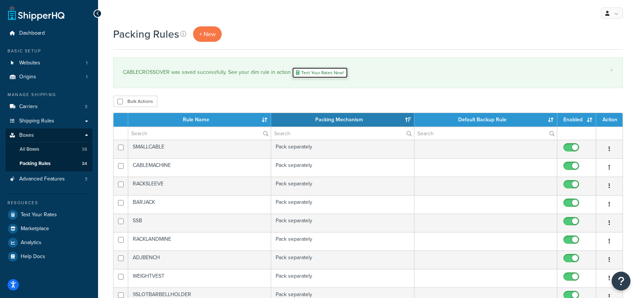
click at [311, 71] on link "Test Your Rates Now!" at bounding box center [320, 72] width 56 height 11
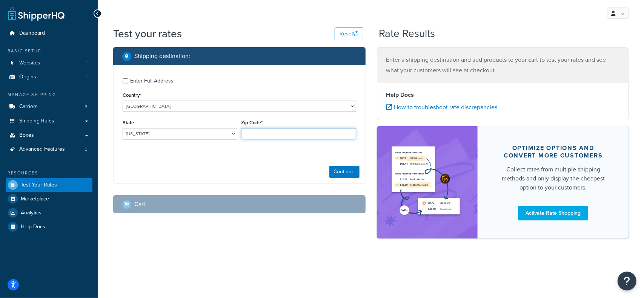
click at [273, 130] on input "Zip Code*" at bounding box center [298, 133] width 115 height 11
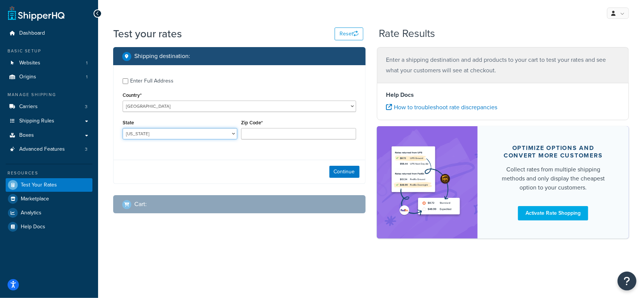
click at [172, 132] on select "[US_STATE] [US_STATE] [US_STATE] [US_STATE] [US_STATE] Armed Forces Americas Ar…" at bounding box center [180, 133] width 115 height 11
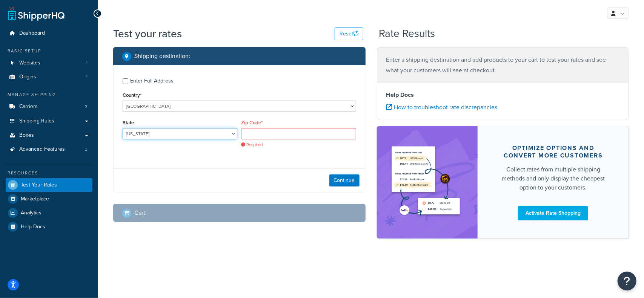
select select "MI"
click at [123, 128] on select "[US_STATE] [US_STATE] [US_STATE] [US_STATE] [US_STATE] Armed Forces Americas Ar…" at bounding box center [180, 133] width 115 height 11
drag, startPoint x: 266, startPoint y: 134, endPoint x: 268, endPoint y: 121, distance: 13.0
click at [266, 134] on input "Zip Code*" at bounding box center [298, 133] width 115 height 11
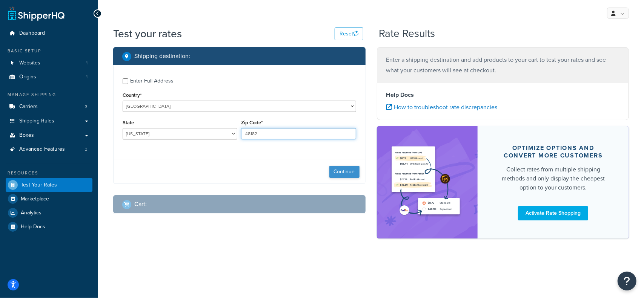
type input "48182"
click at [344, 172] on button "Continue" at bounding box center [344, 172] width 30 height 12
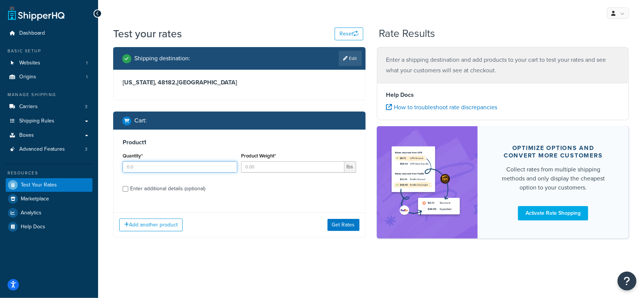
click at [174, 165] on input "Quantity*" at bounding box center [180, 166] width 115 height 11
type input "1"
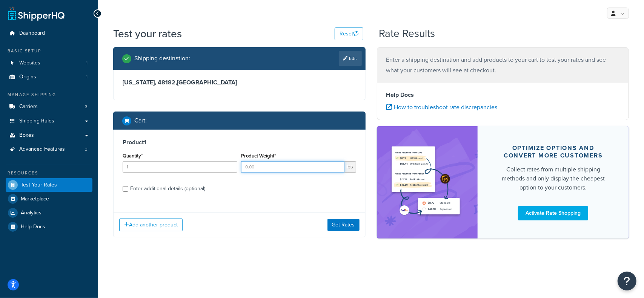
click at [271, 172] on input "Product Weight*" at bounding box center [292, 166] width 103 height 11
type input "2"
type input "140"
click at [337, 226] on button "Get Rates" at bounding box center [343, 225] width 32 height 12
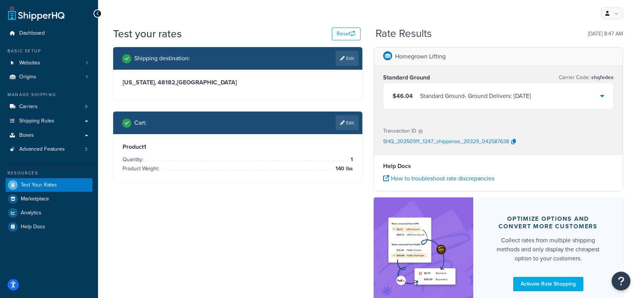
click at [597, 100] on div "$46.04 Standard Ground - Ground Delivers: Tue, Sep 16" at bounding box center [498, 96] width 230 height 26
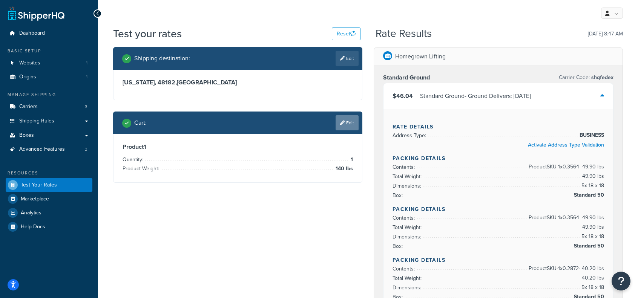
click at [346, 121] on link "Edit" at bounding box center [347, 122] width 23 height 15
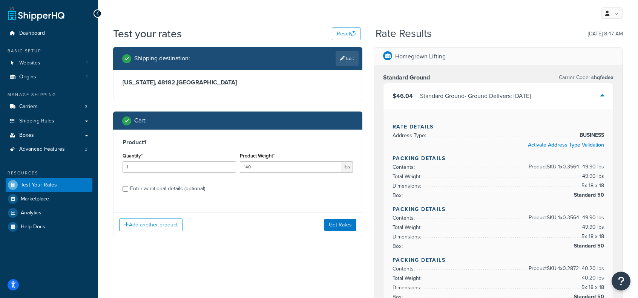
click at [153, 191] on div "Enter additional details (optional)" at bounding box center [167, 189] width 75 height 11
click at [128, 191] on input "Enter additional details (optional)" at bounding box center [126, 189] width 6 height 6
checkbox input "true"
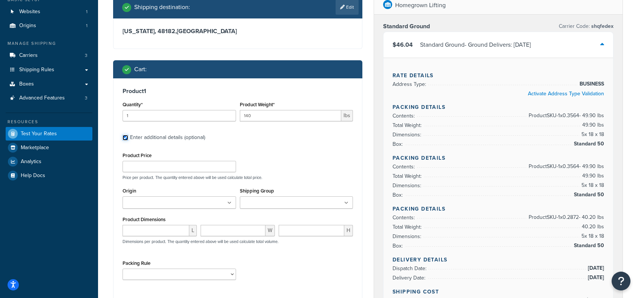
scroll to position [75, 0]
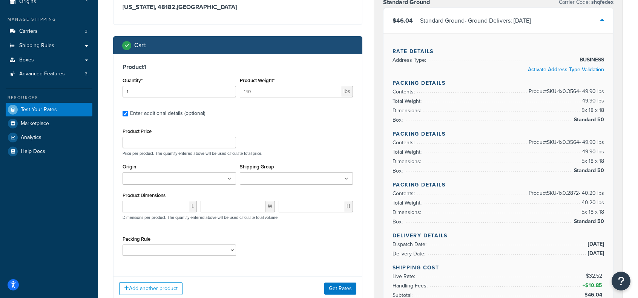
click at [264, 172] on div "Shipping Group Large LTL Only Medium Small" at bounding box center [296, 173] width 113 height 23
click at [276, 181] on input "Shipping Group" at bounding box center [275, 179] width 67 height 8
click at [296, 152] on p "Price per product. The quantity entered above will be used calculate total pric…" at bounding box center [238, 153] width 234 height 5
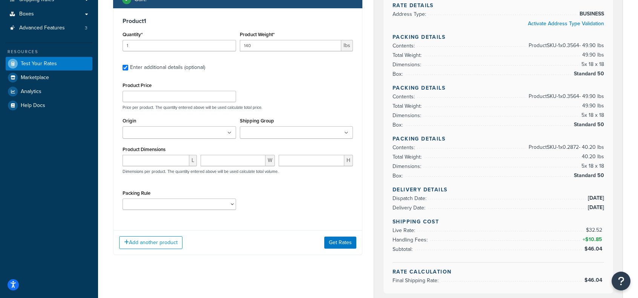
scroll to position [151, 0]
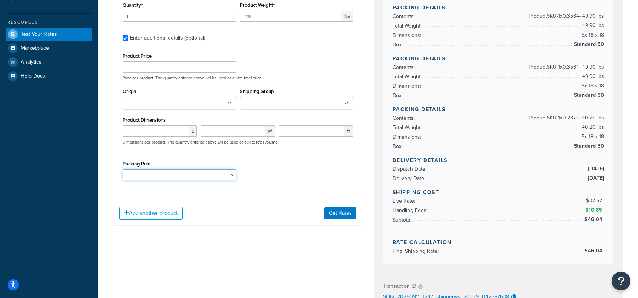
click at [211, 175] on select "9SLOTBARBELLHOLDER ADJBENCH BARJACK BELTSQUAT BENCH CABLECROSSOVER CABLEMACHINE…" at bounding box center [179, 174] width 113 height 11
select select "87717"
click at [123, 169] on select "9SLOTBARBELLHOLDER ADJBENCH BARJACK BELTSQUAT BENCH CABLECROSSOVER CABLEMACHINE…" at bounding box center [179, 174] width 113 height 11
click at [333, 216] on button "Get Rates" at bounding box center [340, 213] width 32 height 12
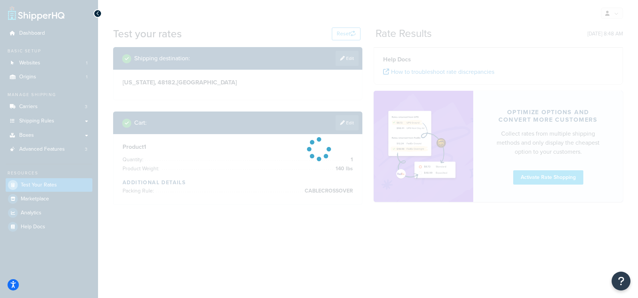
scroll to position [0, 0]
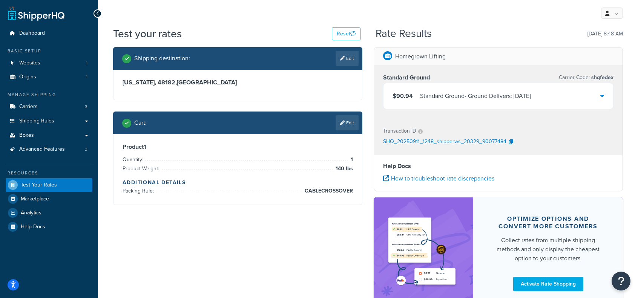
click at [606, 95] on div "$90.94 Standard Ground - Ground Delivers: Tue, Sep 16" at bounding box center [498, 96] width 230 height 26
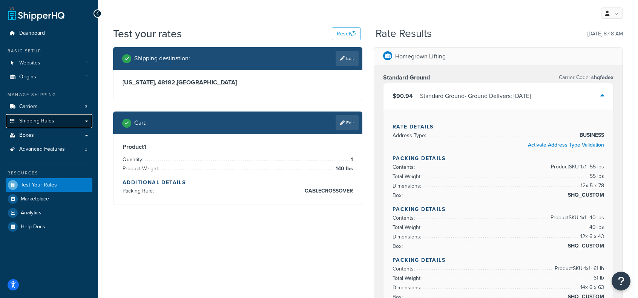
click at [47, 124] on span "Shipping Rules" at bounding box center [36, 121] width 35 height 6
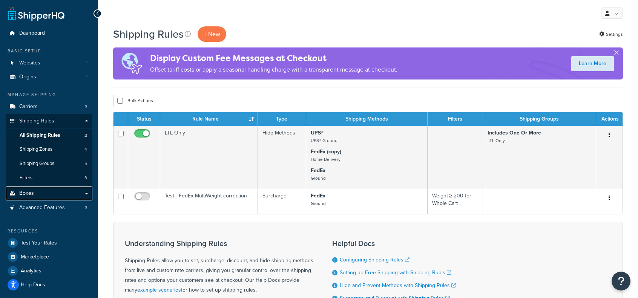
drag, startPoint x: 32, startPoint y: 192, endPoint x: 28, endPoint y: 192, distance: 4.5
click at [32, 192] on span "Boxes" at bounding box center [26, 193] width 15 height 6
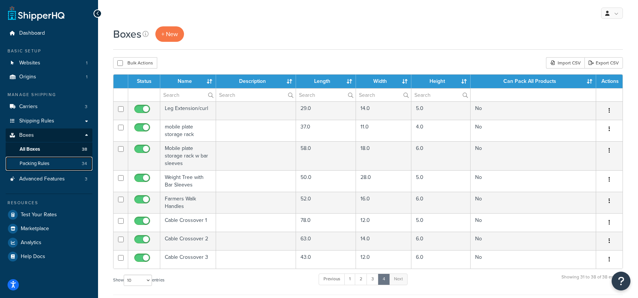
click at [41, 163] on span "Packing Rules" at bounding box center [35, 164] width 30 height 6
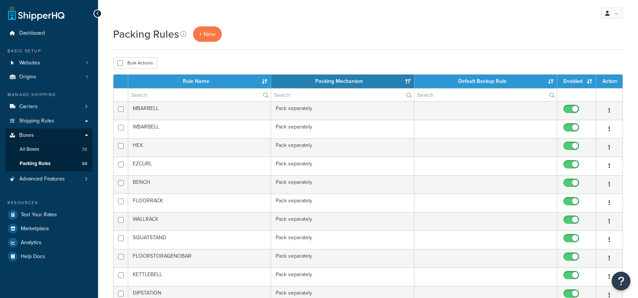
select select "15"
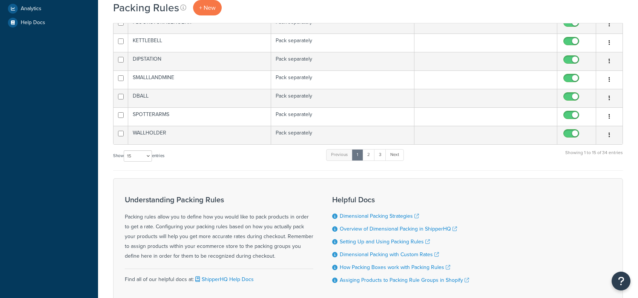
scroll to position [264, 0]
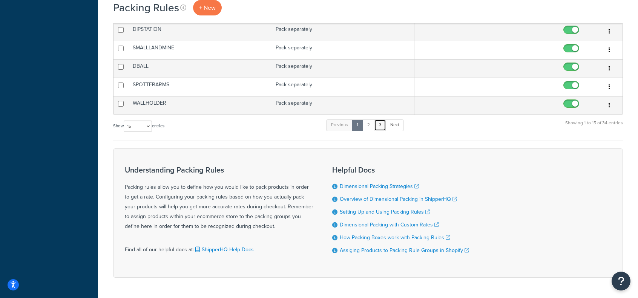
click at [382, 124] on link "3" at bounding box center [380, 125] width 12 height 11
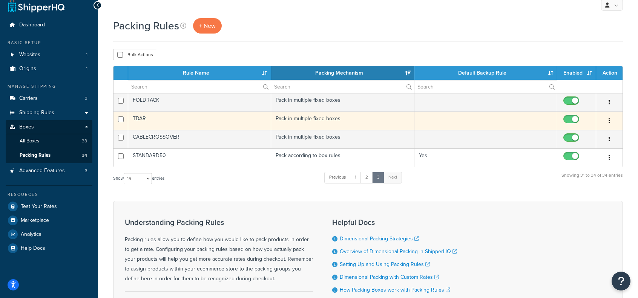
scroll to position [8, 0]
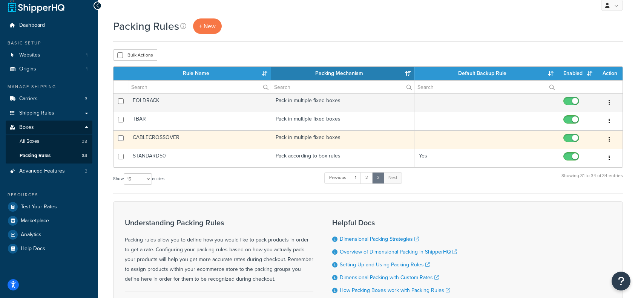
click at [155, 138] on td "CABLECROSSOVER" at bounding box center [199, 139] width 143 height 18
